Goal: Find specific page/section: Find specific page/section

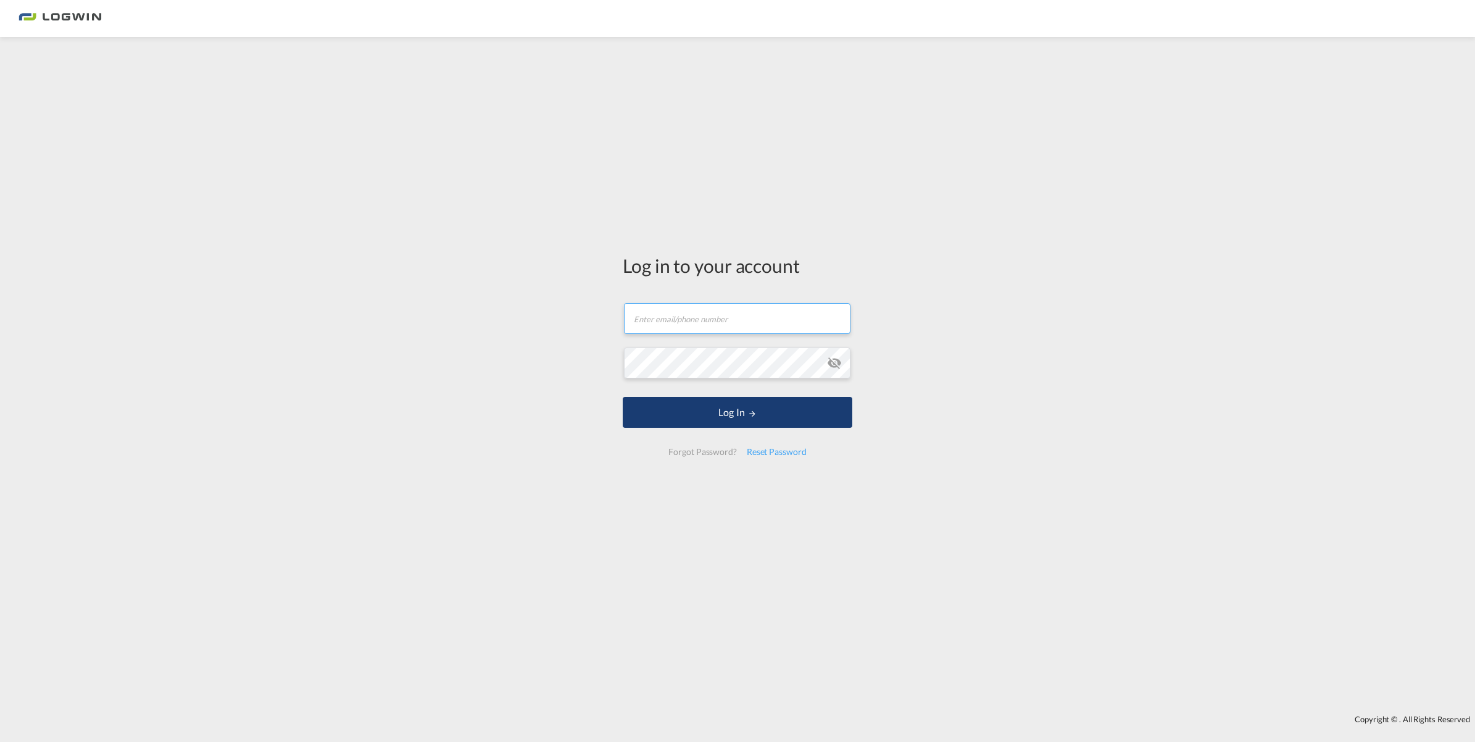
type input "[PERSON_NAME][EMAIL_ADDRESS][PERSON_NAME][DOMAIN_NAME]"
click at [731, 421] on button "Log In" at bounding box center [738, 412] width 230 height 31
